Goal: Task Accomplishment & Management: Manage account settings

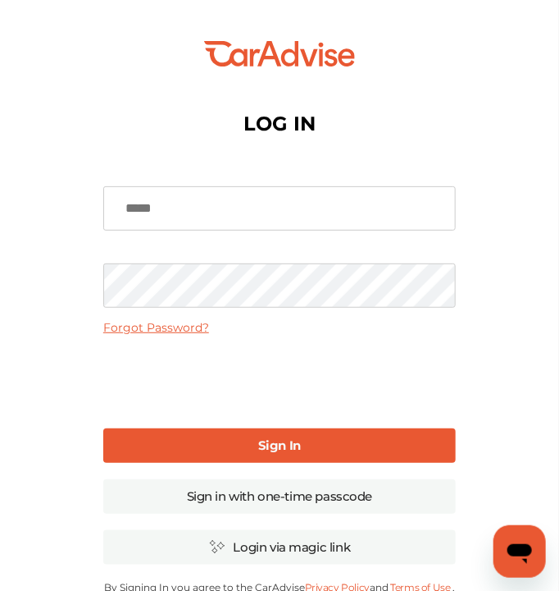
click at [223, 212] on input at bounding box center [279, 208] width 353 height 44
type input "**********"
click at [258, 458] on link "Sign In" at bounding box center [279, 445] width 353 height 34
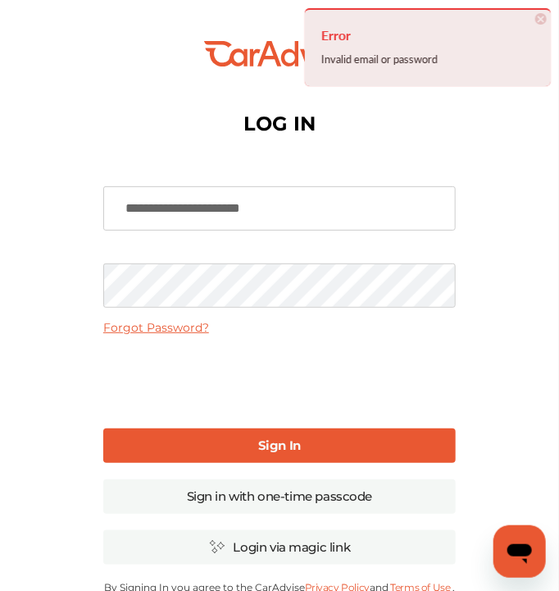
click at [543, 15] on span "×" at bounding box center [541, 18] width 11 height 11
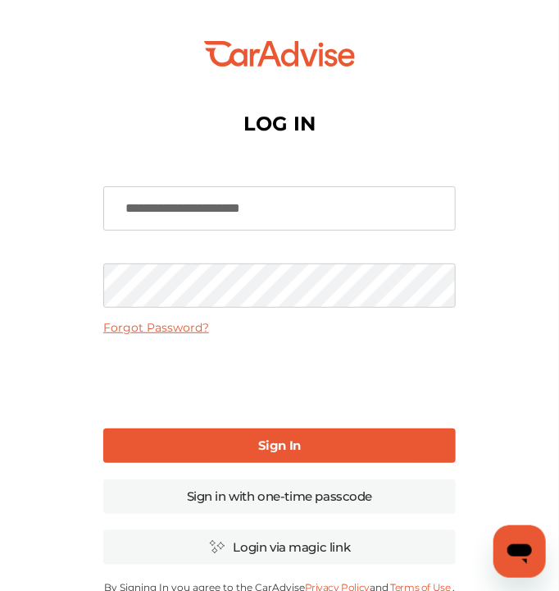
click at [0, 293] on html "💰" at bounding box center [279, 295] width 559 height 591
click at [314, 486] on link "Sign in with one-time passcode" at bounding box center [279, 496] width 353 height 34
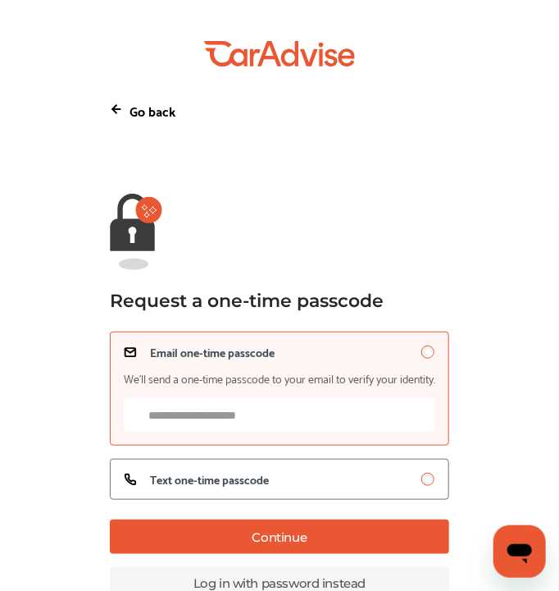
click at [246, 418] on input "Email one-time passcode We’ll send a one-time passcode to your email to verify …" at bounding box center [280, 415] width 312 height 34
click at [322, 538] on button "Continue" at bounding box center [280, 536] width 340 height 34
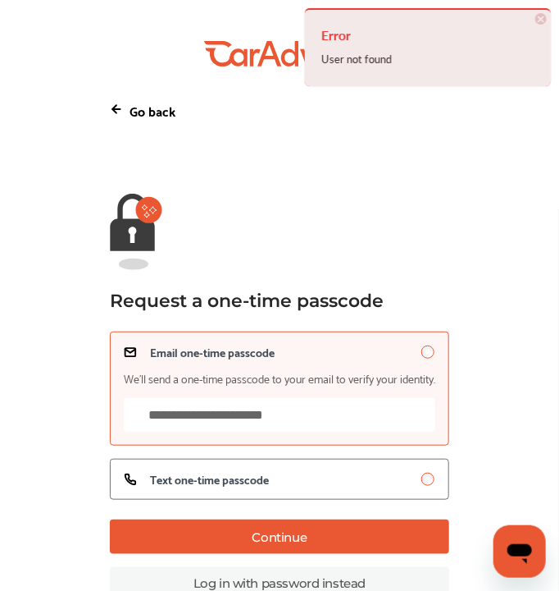
drag, startPoint x: 312, startPoint y: 419, endPoint x: 69, endPoint y: 404, distance: 243.2
click at [69, 404] on div "💰" at bounding box center [279, 309] width 559 height 618
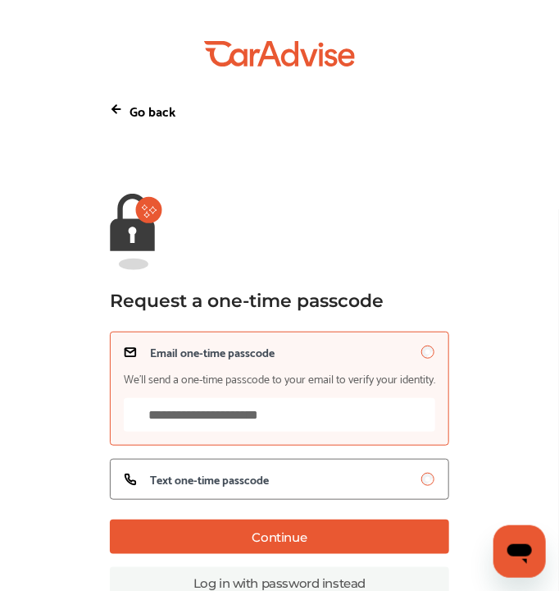
type input "**********"
click at [222, 531] on button "Continue" at bounding box center [280, 536] width 340 height 34
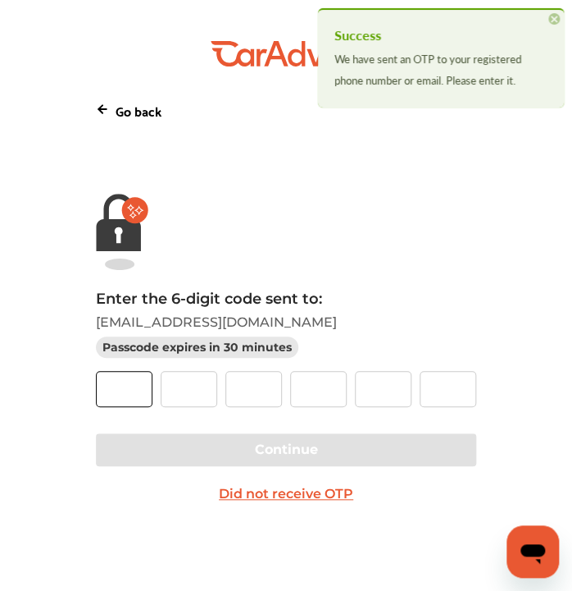
click at [114, 395] on input "text" at bounding box center [124, 389] width 57 height 36
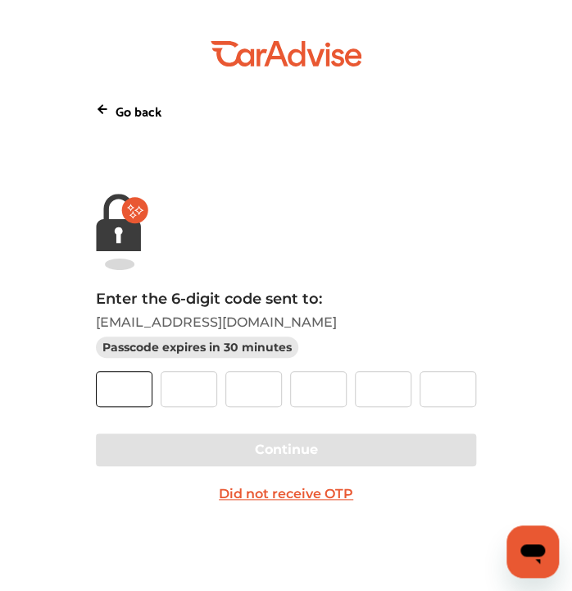
click at [127, 390] on input "text" at bounding box center [124, 389] width 57 height 36
click at [121, 391] on input "text" at bounding box center [124, 389] width 57 height 36
type input "*"
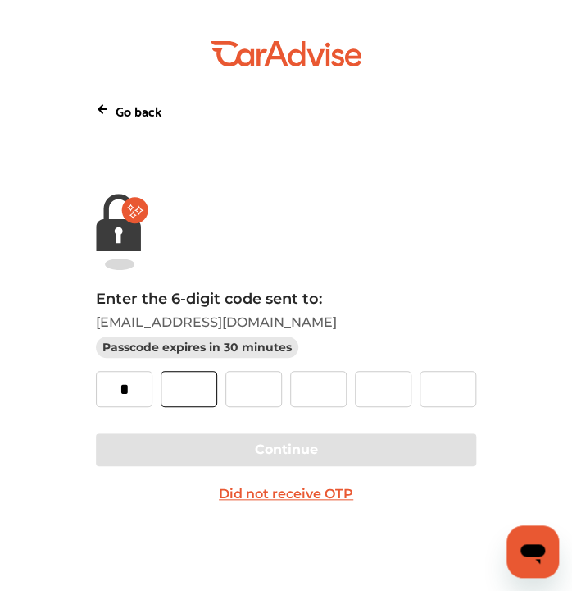
type input "*"
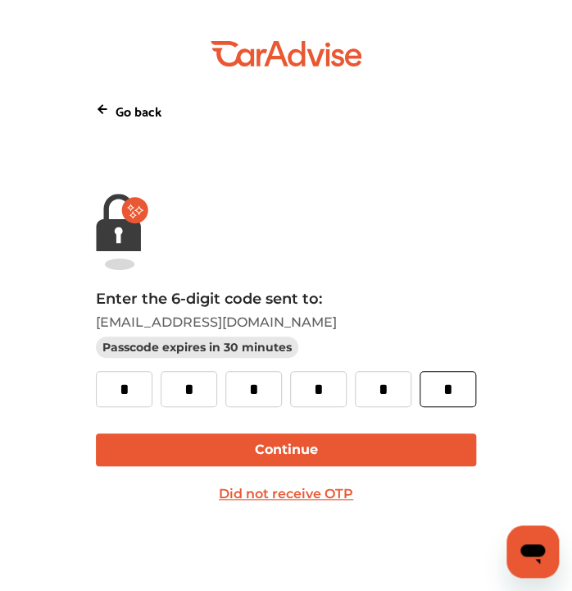
type input "*"
click at [221, 455] on button "Continue" at bounding box center [286, 449] width 381 height 33
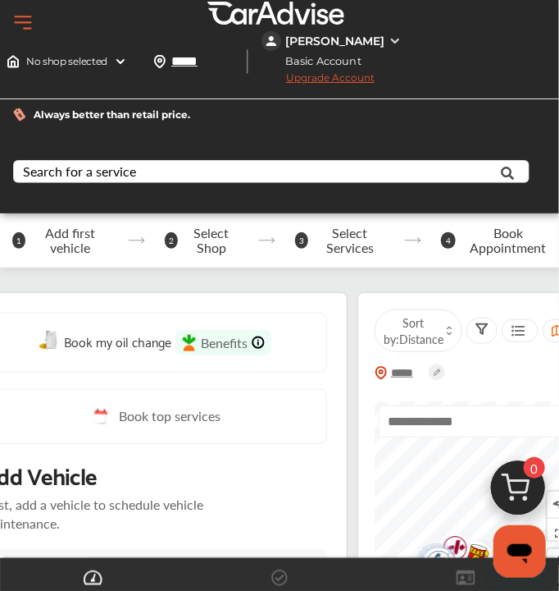
click at [389, 42] on img at bounding box center [395, 40] width 13 height 13
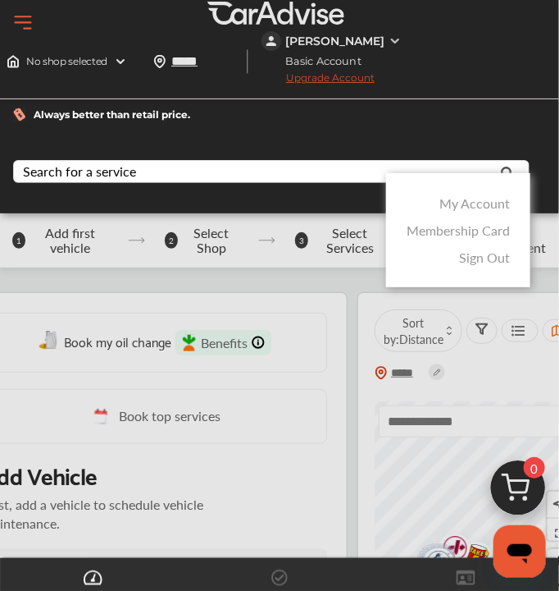
click at [445, 211] on link "My Account" at bounding box center [475, 203] width 71 height 19
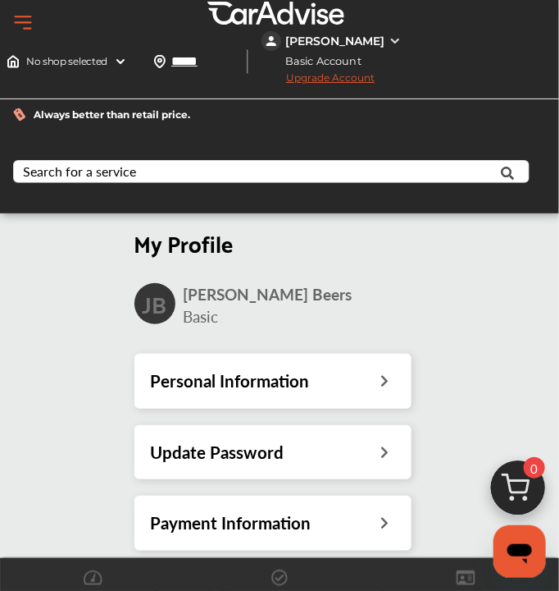
click at [394, 289] on div "[PERSON_NAME] Basic" at bounding box center [274, 305] width 278 height 44
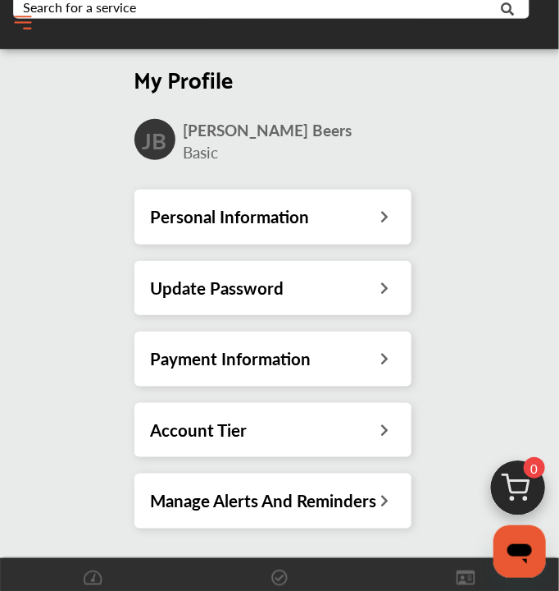
click at [302, 224] on h3 "Personal Information" at bounding box center [230, 216] width 159 height 21
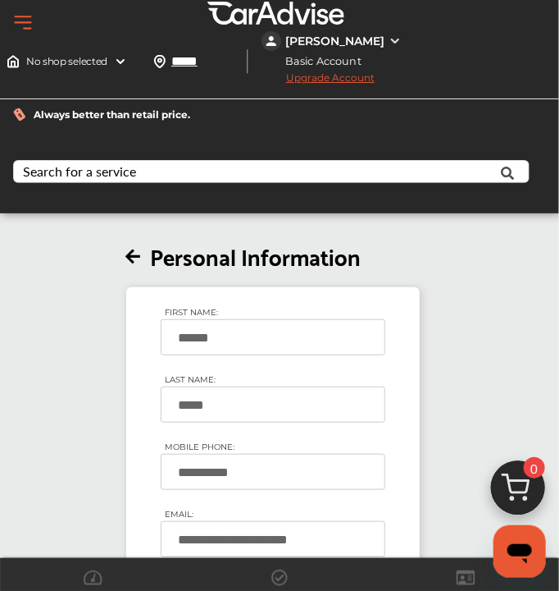
click at [13, 25] on button "Open Menu" at bounding box center [23, 23] width 25 height 25
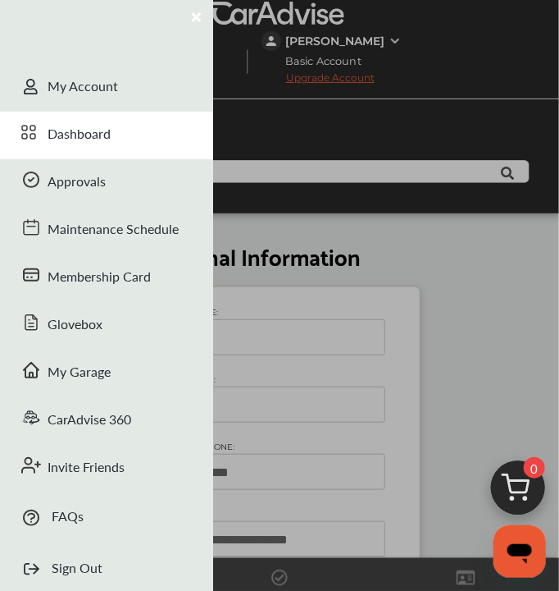
drag, startPoint x: 73, startPoint y: 140, endPoint x: 141, endPoint y: 148, distance: 68.5
click at [73, 140] on div "Dashboard" at bounding box center [106, 136] width 213 height 48
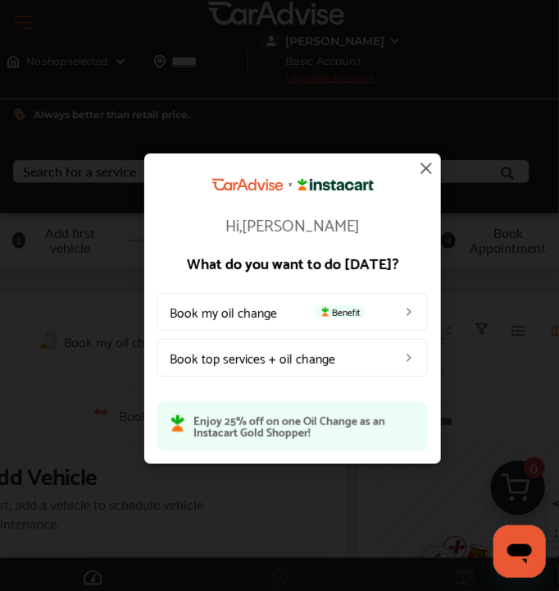
click at [59, 206] on div "Hi, [PERSON_NAME] What do you want to do [DATE]? Book my oil change Benefit Boo…" at bounding box center [293, 308] width 586 height 617
click at [404, 314] on img at bounding box center [409, 311] width 13 height 13
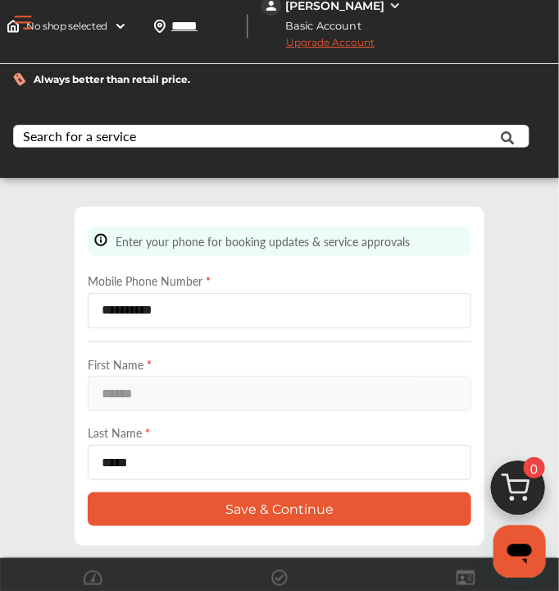
scroll to position [54, 0]
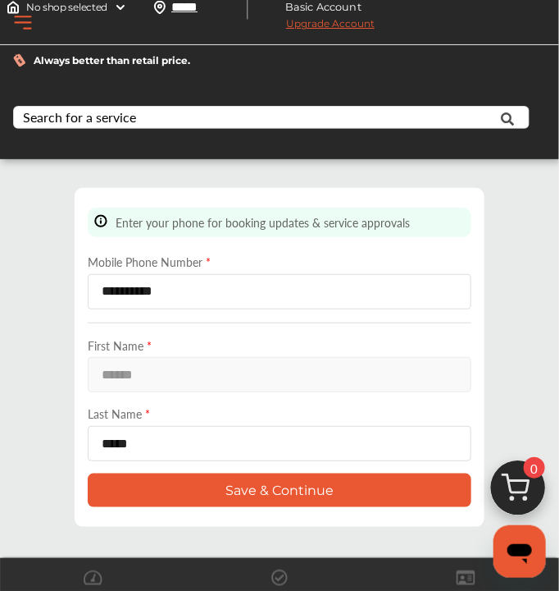
click at [247, 483] on button "Save & Continue" at bounding box center [280, 490] width 384 height 34
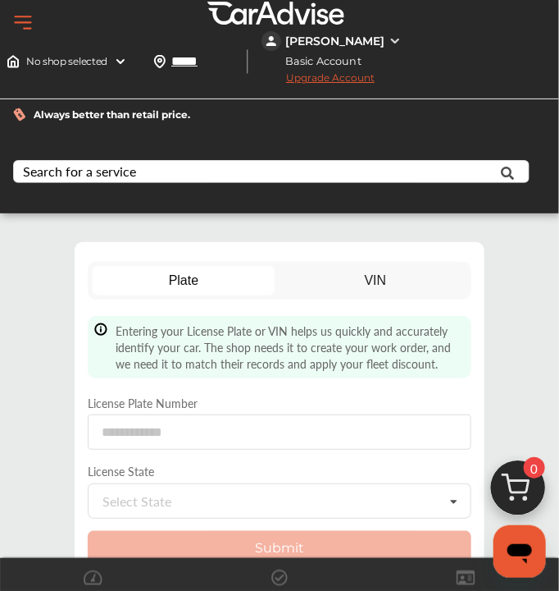
click at [19, 18] on button "Open Menu" at bounding box center [23, 23] width 25 height 25
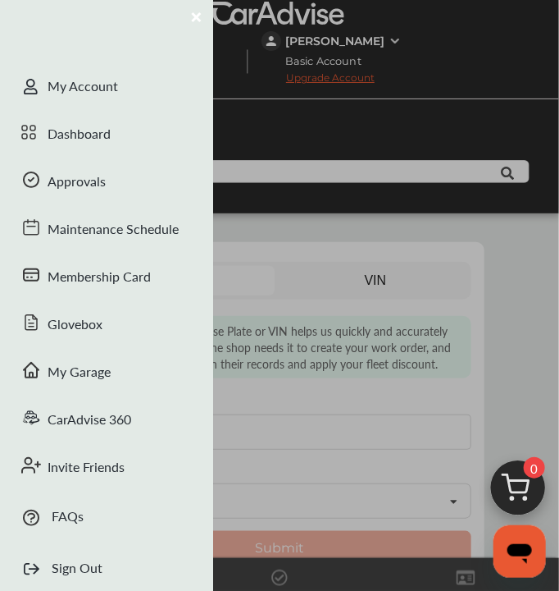
click at [412, 158] on div at bounding box center [279, 295] width 559 height 591
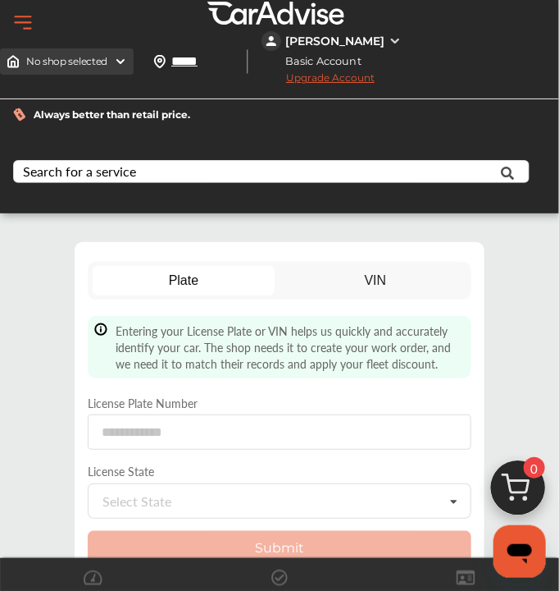
click at [115, 53] on div "No shop selected" at bounding box center [67, 61] width 134 height 26
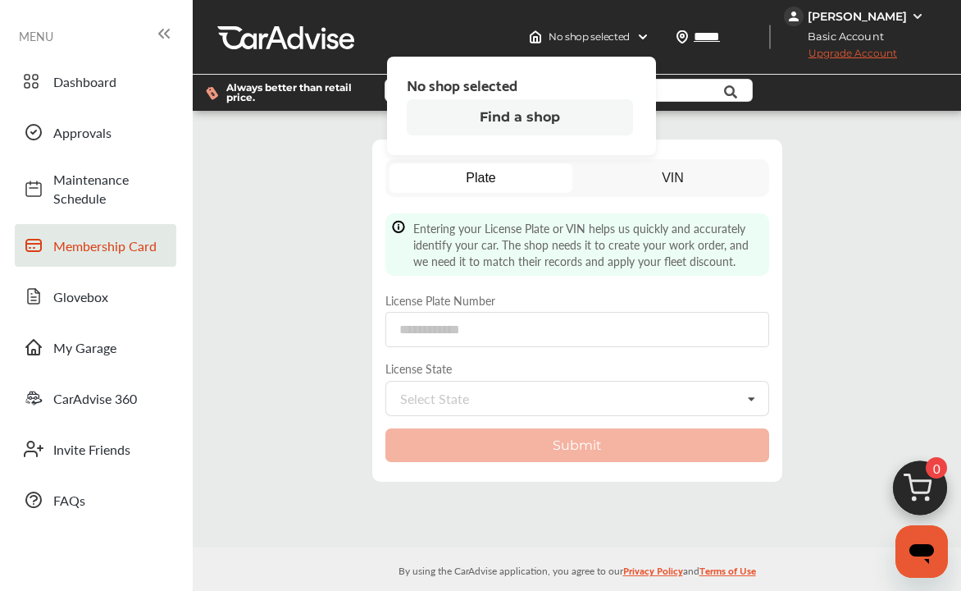
click at [92, 251] on span "Membership Card" at bounding box center [110, 245] width 115 height 19
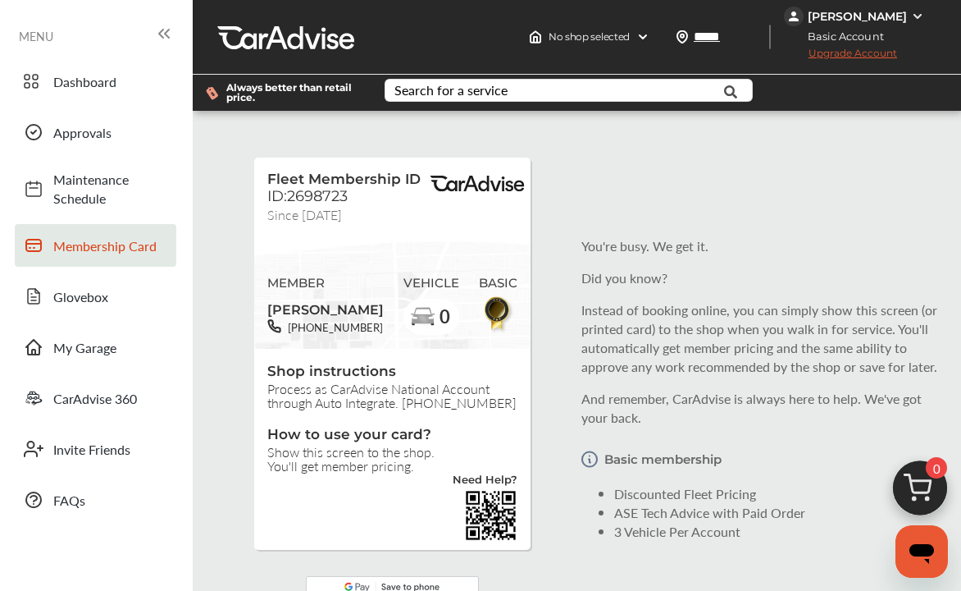
click at [499, 305] on img at bounding box center [498, 313] width 37 height 39
drag, startPoint x: 495, startPoint y: 308, endPoint x: 548, endPoint y: 271, distance: 64.2
click at [572, 277] on p "Did you know?" at bounding box center [762, 277] width 361 height 19
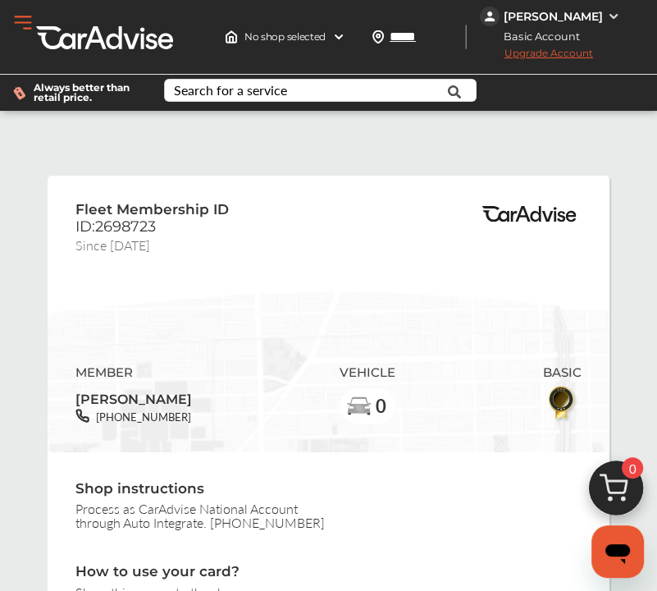
click at [206, 159] on div "Fleet Membership ID ID:2698723 Since [DATE] MEMBER [PERSON_NAME] [PHONE_NUMBER]…" at bounding box center [329, 454] width 586 height 636
click at [26, 21] on button "Open Menu" at bounding box center [23, 23] width 25 height 25
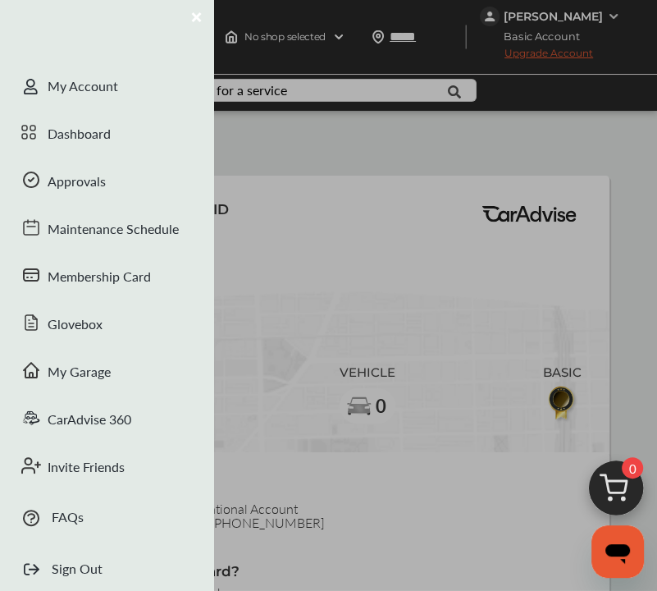
drag, startPoint x: 58, startPoint y: 137, endPoint x: 407, endPoint y: 142, distance: 348.6
click at [58, 137] on div "Dashboard" at bounding box center [106, 136] width 213 height 48
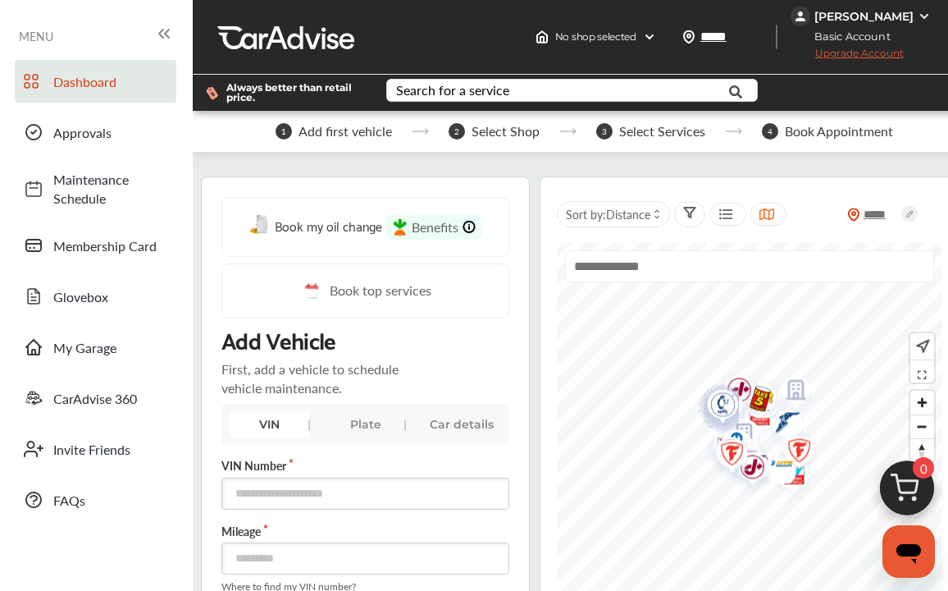
click at [572, 19] on div "[PERSON_NAME]" at bounding box center [863, 16] width 99 height 15
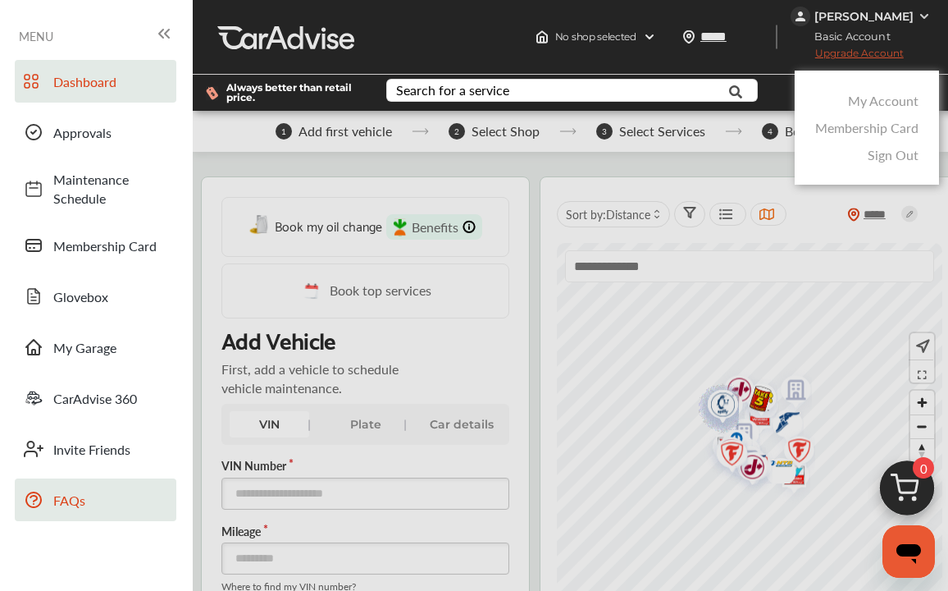
click at [66, 513] on link "FAQs" at bounding box center [96, 499] width 162 height 43
